Goal: Information Seeking & Learning: Learn about a topic

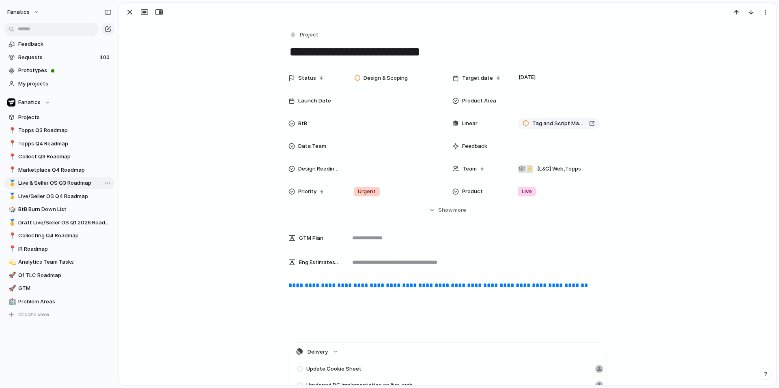
scroll to position [0, 244]
click at [51, 191] on link "🥇 Live/Seller OS Q4 Roadmap" at bounding box center [59, 197] width 110 height 12
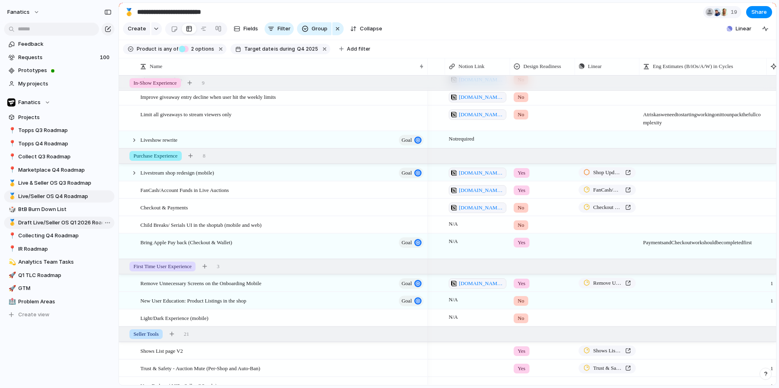
click at [59, 223] on span "Draft Live/Seller OS Q1 2026 Roadmap" at bounding box center [64, 223] width 93 height 8
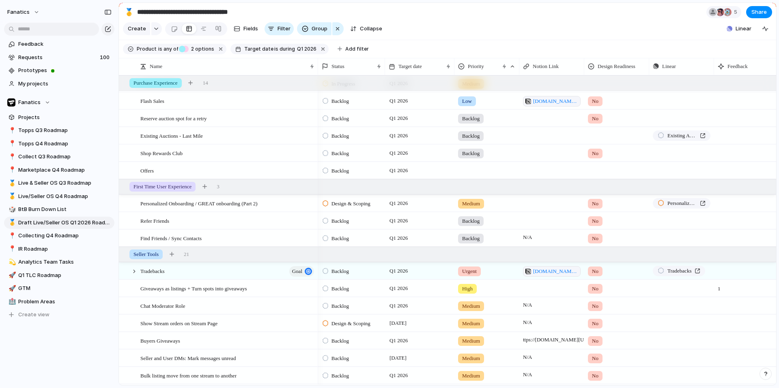
scroll to position [450, 0]
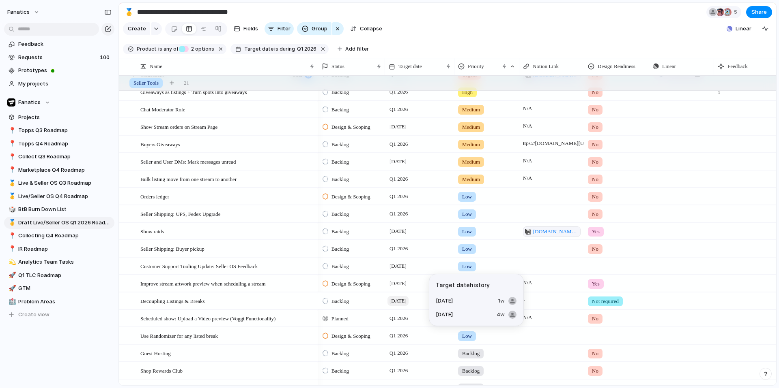
click at [403, 303] on span "[DATE]" at bounding box center [397, 301] width 21 height 10
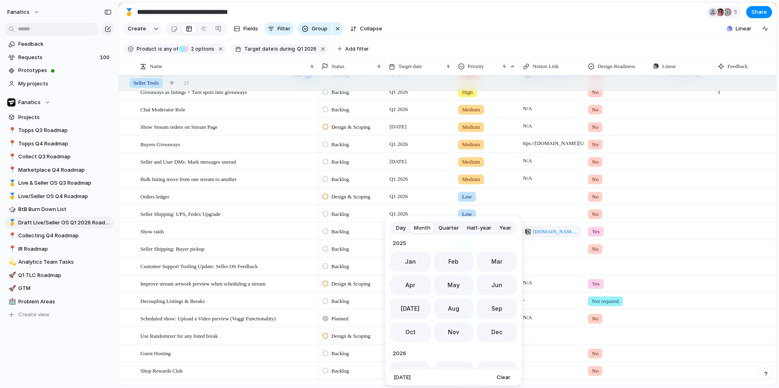
click at [451, 226] on span "Quarter" at bounding box center [448, 228] width 20 height 8
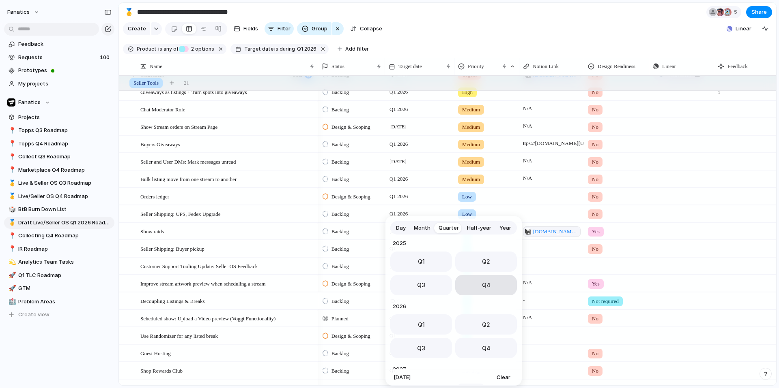
click at [478, 286] on button "Q4" at bounding box center [486, 285] width 62 height 20
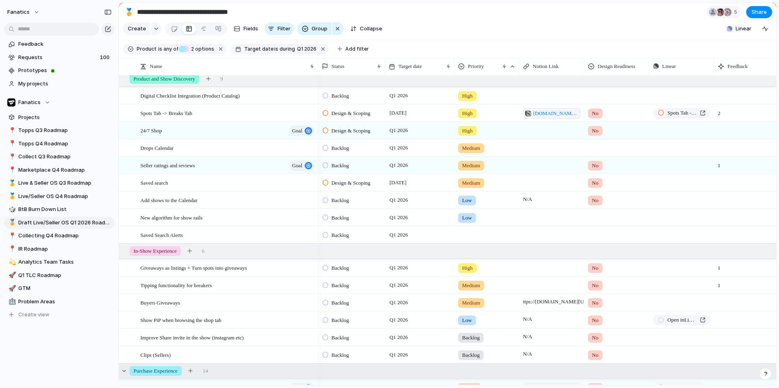
scroll to position [0, 0]
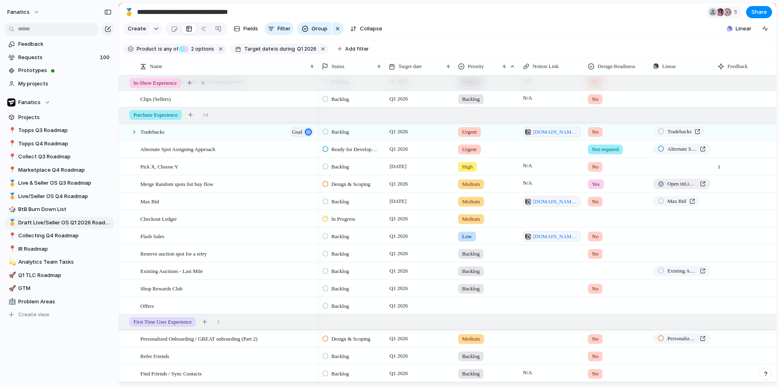
click at [675, 185] on span "Open in Linear" at bounding box center [681, 184] width 29 height 8
click at [73, 197] on span "Live/Seller OS Q4 Roadmap" at bounding box center [64, 197] width 93 height 8
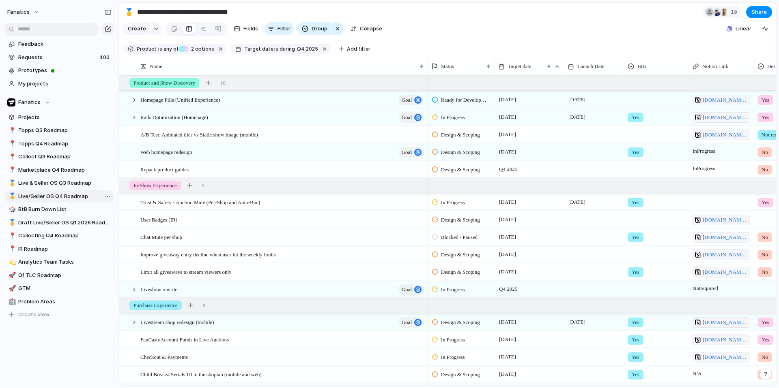
type input "**********"
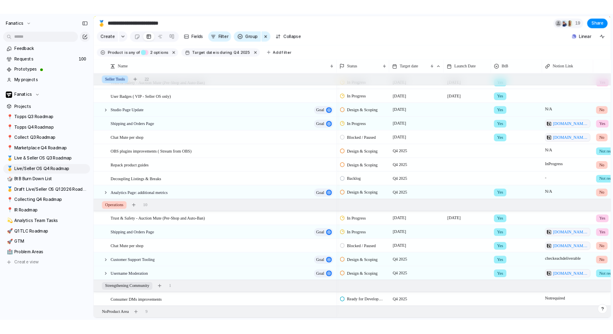
scroll to position [440, 0]
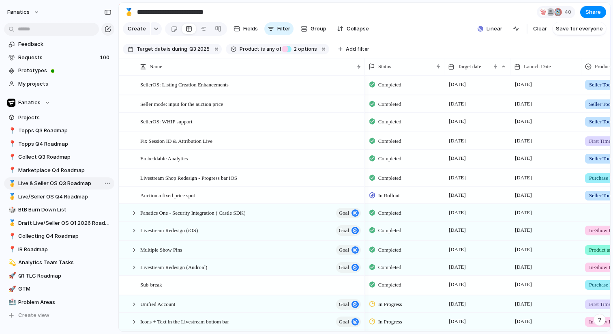
click at [62, 186] on span "Live & Seller OS Q3 Roadmap" at bounding box center [64, 183] width 93 height 8
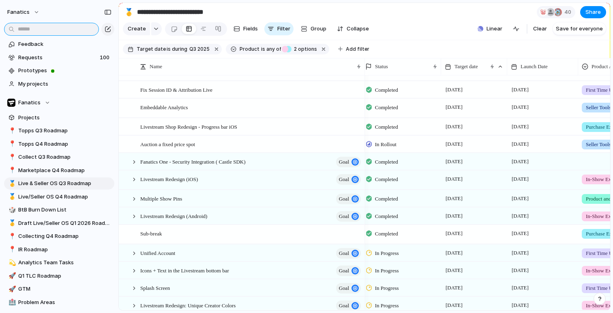
click at [60, 26] on input "text" at bounding box center [51, 29] width 95 height 13
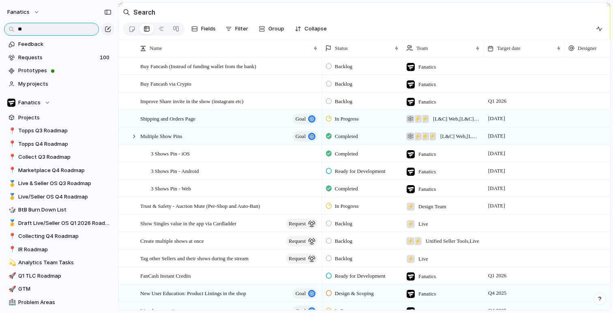
type input "*"
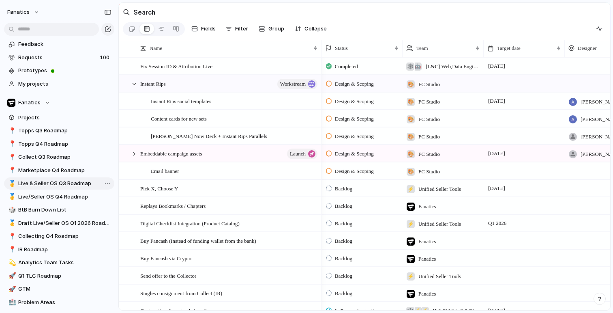
click at [67, 183] on span "Live & Seller OS Q3 Roadmap" at bounding box center [64, 183] width 93 height 8
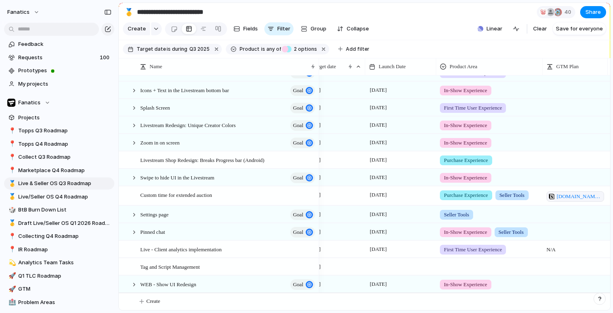
drag, startPoint x: 364, startPoint y: 62, endPoint x: 399, endPoint y: 129, distance: 75.8
click at [317, 61] on div at bounding box center [319, 66] width 4 height 17
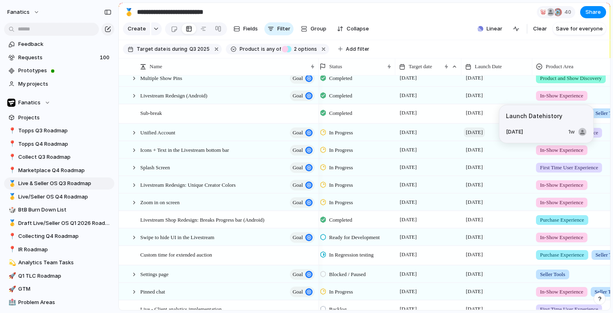
click at [477, 134] on span "[DATE]" at bounding box center [474, 132] width 21 height 10
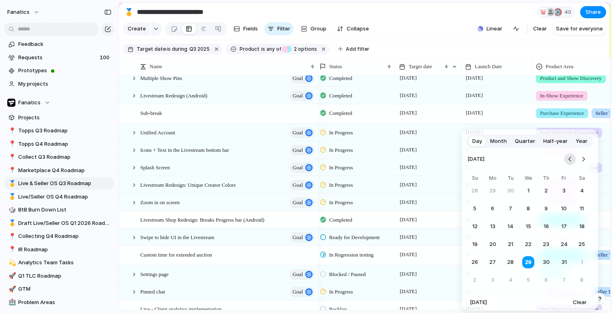
click at [566, 161] on button "Go to the Previous Month" at bounding box center [569, 158] width 11 height 11
click at [494, 261] on button "29" at bounding box center [492, 262] width 15 height 15
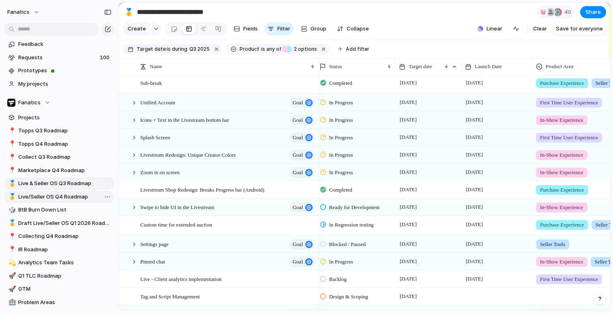
click at [55, 199] on span "Live/Seller OS Q4 Roadmap" at bounding box center [64, 197] width 93 height 8
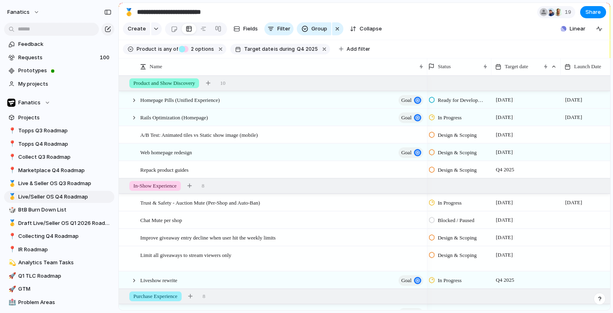
scroll to position [0, 4]
click at [81, 186] on span "Live & Seller OS Q3 Roadmap" at bounding box center [64, 183] width 93 height 8
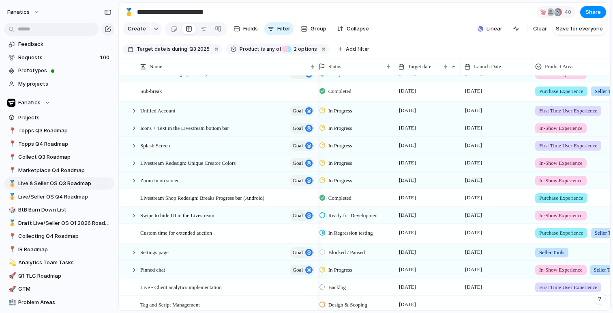
scroll to position [195, 0]
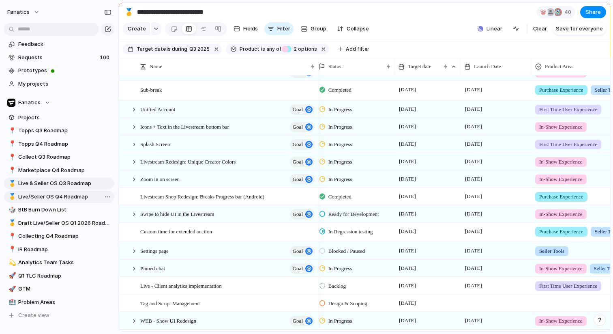
click at [64, 198] on span "Live/Seller OS Q4 Roadmap" at bounding box center [64, 197] width 93 height 8
type input "**********"
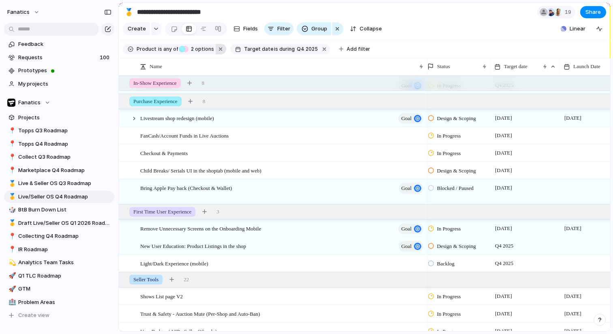
click at [218, 48] on button "button" at bounding box center [221, 49] width 11 height 11
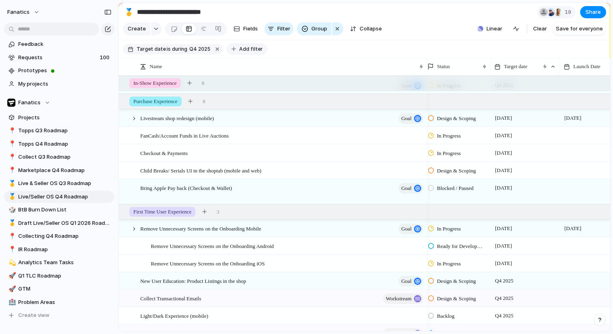
click at [244, 51] on span "Add filter" at bounding box center [251, 48] width 24 height 7
type input "***"
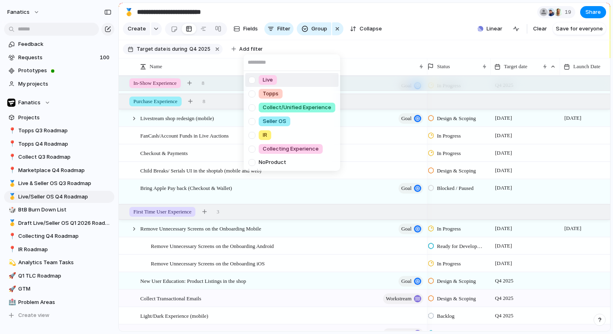
click at [253, 79] on div at bounding box center [252, 80] width 14 height 14
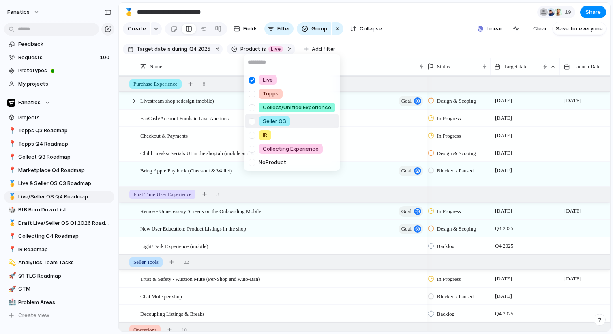
click at [253, 121] on div at bounding box center [252, 121] width 14 height 14
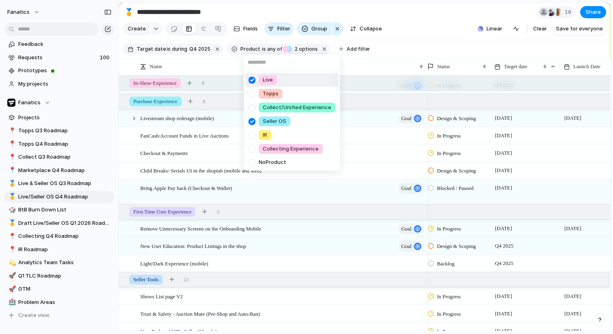
click at [444, 48] on div "Live Topps Collect/Unified Experience Seller OS IR Collecting Experience No Pro…" at bounding box center [306, 167] width 613 height 334
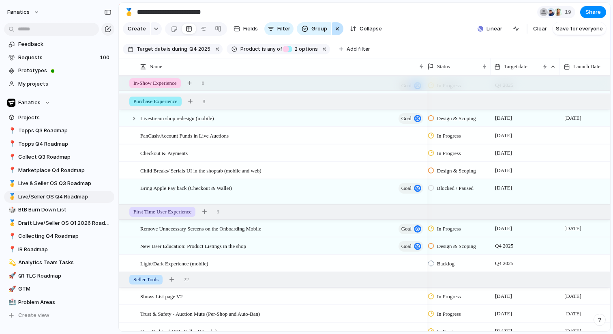
click at [342, 29] on div "Create Fields Filter Group Zoom Collapse" at bounding box center [254, 29] width 262 height 17
click at [336, 29] on div "button" at bounding box center [337, 29] width 6 height 10
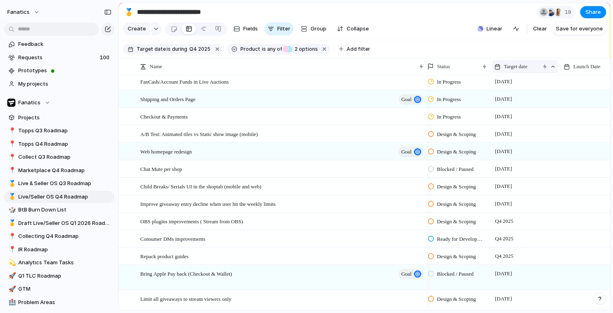
click at [521, 63] on span "Target date" at bounding box center [516, 66] width 24 height 8
click at [413, 27] on div "Modify Hide Clear sort Sort descending" at bounding box center [306, 156] width 613 height 313
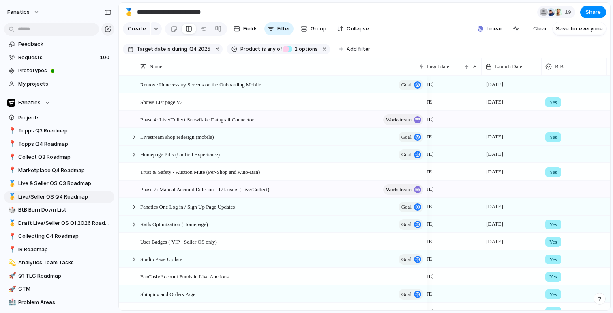
scroll to position [0, 83]
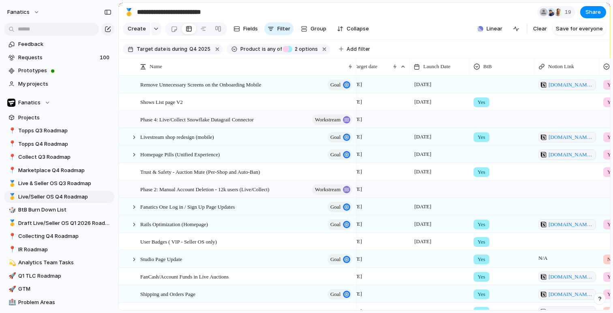
drag, startPoint x: 427, startPoint y: 62, endPoint x: 356, endPoint y: 74, distance: 72.4
click at [356, 74] on div at bounding box center [356, 66] width 4 height 17
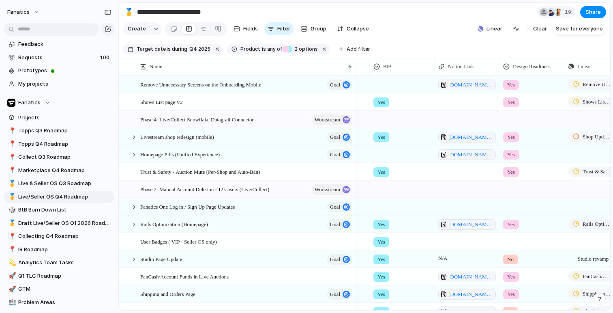
scroll to position [0, 218]
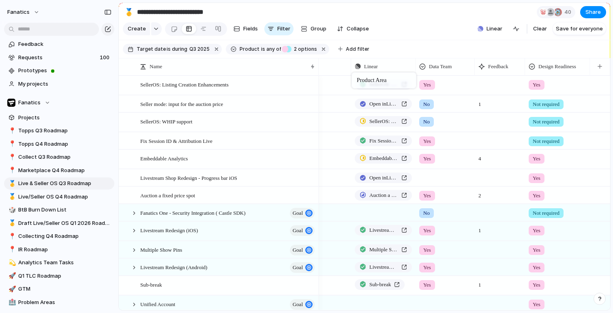
drag, startPoint x: 568, startPoint y: 66, endPoint x: 356, endPoint y: 74, distance: 212.2
click at [54, 196] on span "Live/Seller OS Q4 Roadmap" at bounding box center [64, 197] width 93 height 8
type input "**********"
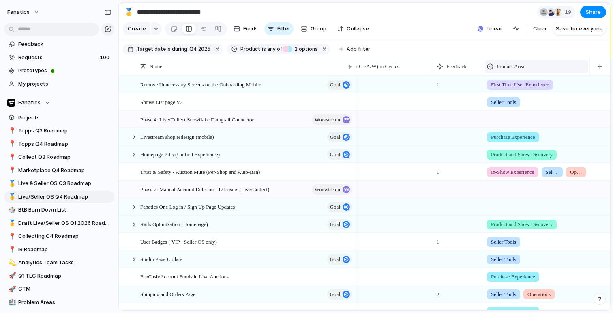
drag, startPoint x: 502, startPoint y: 56, endPoint x: 502, endPoint y: 64, distance: 7.7
click at [502, 63] on main "**********" at bounding box center [364, 156] width 492 height 308
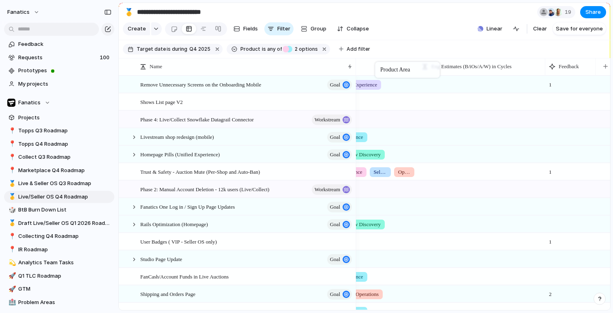
drag, startPoint x: 507, startPoint y: 65, endPoint x: 364, endPoint y: 60, distance: 143.2
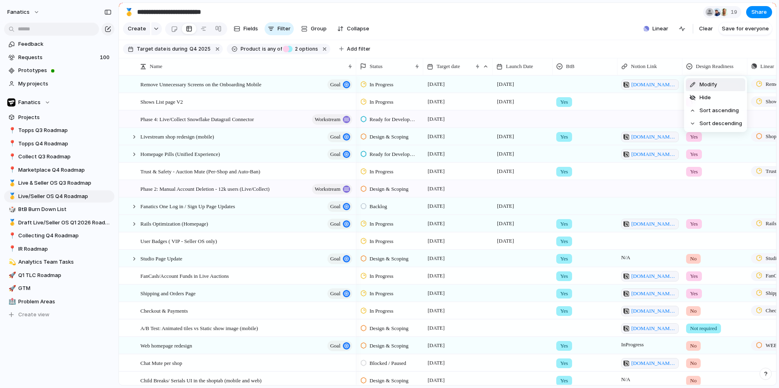
click at [613, 87] on li "Modify" at bounding box center [715, 84] width 60 height 13
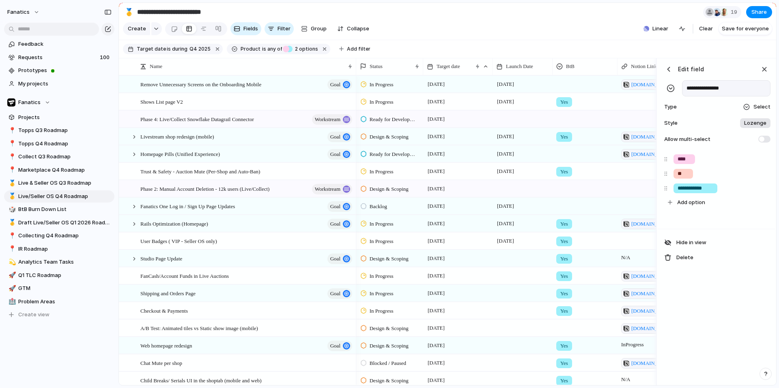
click at [613, 90] on input "**********" at bounding box center [726, 88] width 88 height 16
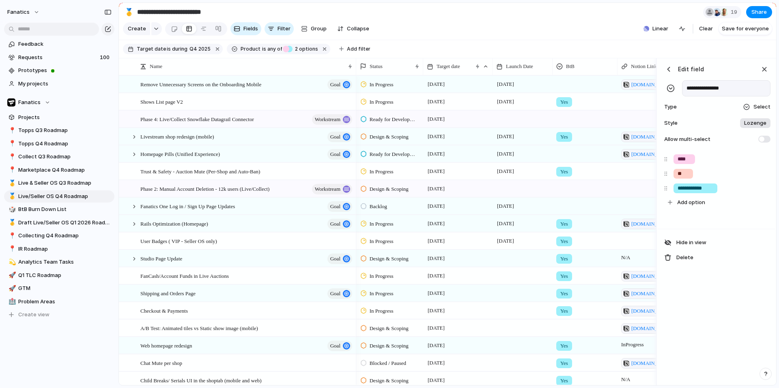
click at [613, 88] on input "**********" at bounding box center [726, 88] width 88 height 16
type input "******"
click at [613, 71] on div "button" at bounding box center [668, 69] width 8 height 8
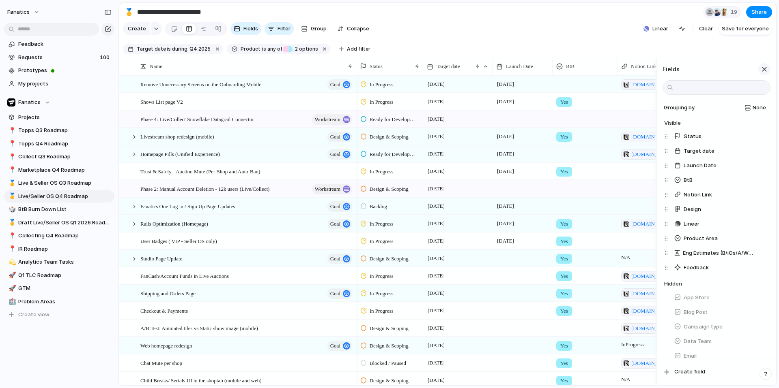
click at [613, 69] on div "button" at bounding box center [763, 69] width 9 height 9
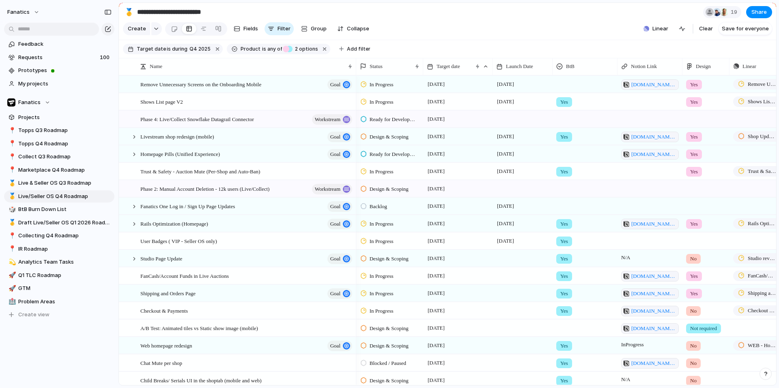
drag, startPoint x: 746, startPoint y: 67, endPoint x: 722, endPoint y: 65, distance: 24.4
click at [613, 66] on div at bounding box center [729, 66] width 4 height 17
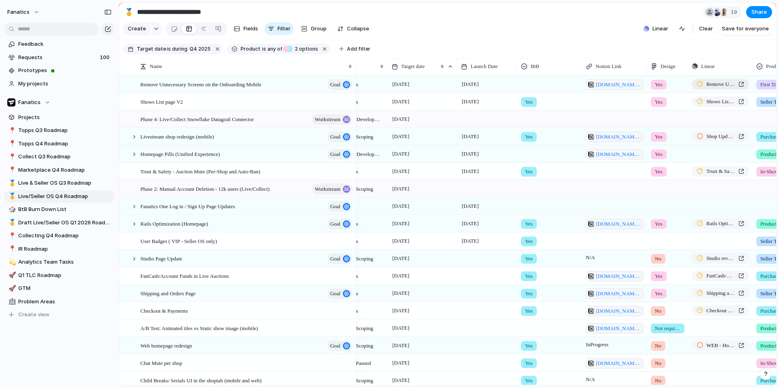
scroll to position [0, 49]
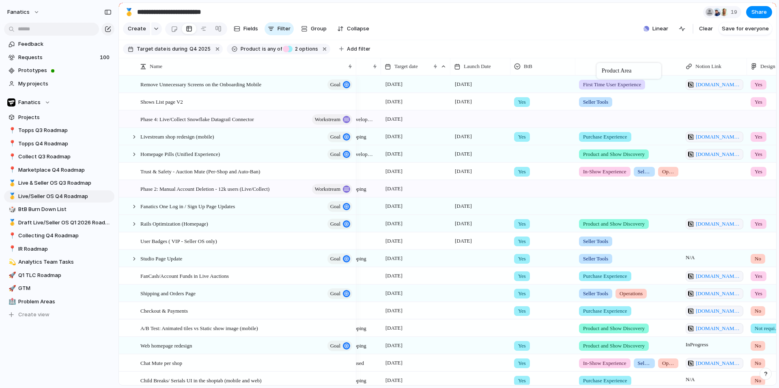
drag, startPoint x: 765, startPoint y: 66, endPoint x: 592, endPoint y: 66, distance: 172.7
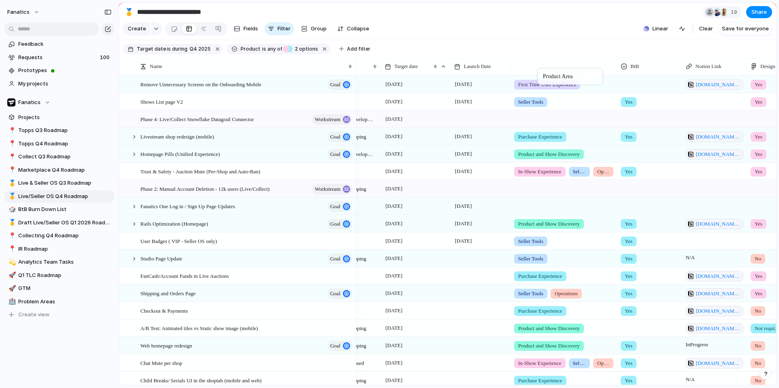
drag, startPoint x: 603, startPoint y: 70, endPoint x: 541, endPoint y: 70, distance: 62.4
click at [613, 95] on span "Hide" at bounding box center [639, 98] width 11 height 8
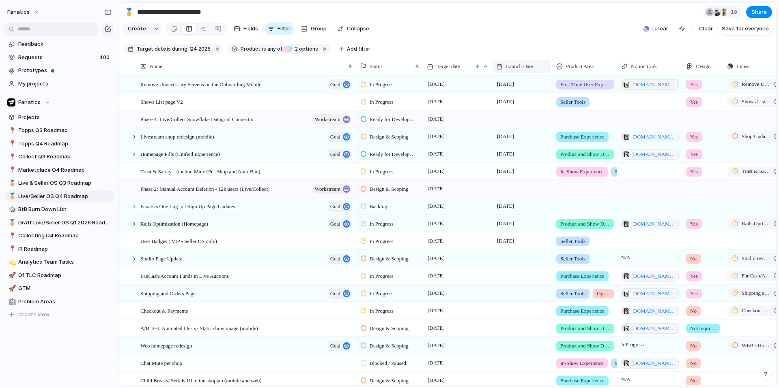
drag, startPoint x: 551, startPoint y: 68, endPoint x: 541, endPoint y: 68, distance: 9.3
click at [550, 68] on div at bounding box center [552, 66] width 4 height 17
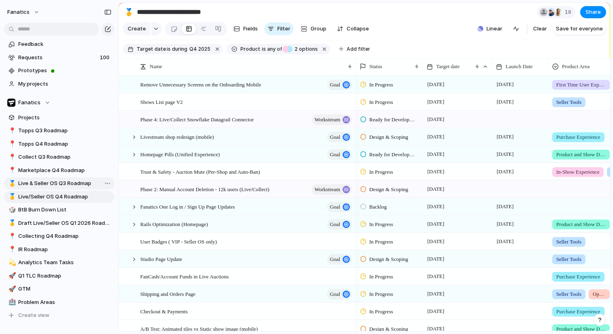
click at [78, 181] on span "Live & Seller OS Q3 Roadmap" at bounding box center [64, 183] width 93 height 8
type input "**********"
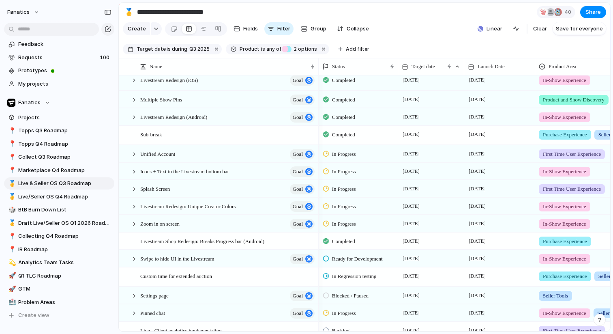
scroll to position [210, 0]
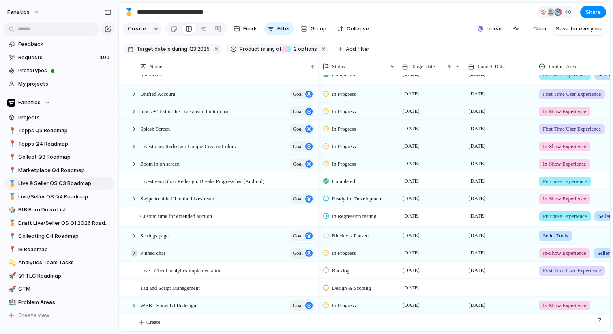
click at [134, 252] on div at bounding box center [134, 252] width 7 height 7
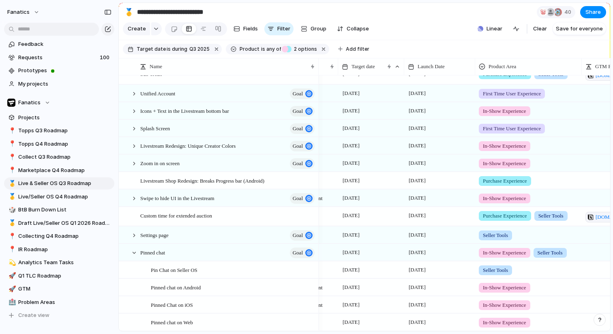
scroll to position [0, 101]
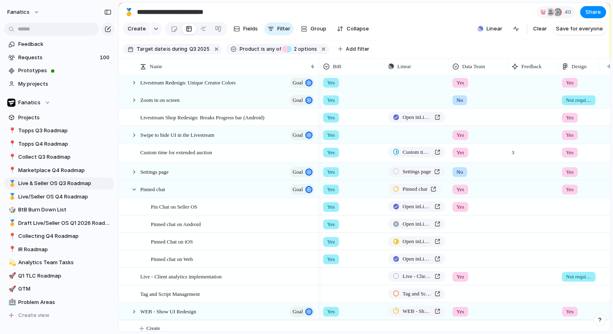
click at [463, 206] on span "Yes" at bounding box center [461, 207] width 8 height 8
click at [476, 268] on span "No Data Team" at bounding box center [471, 267] width 35 height 8
click at [136, 189] on div at bounding box center [134, 189] width 7 height 7
